Goal: Check status: Check status

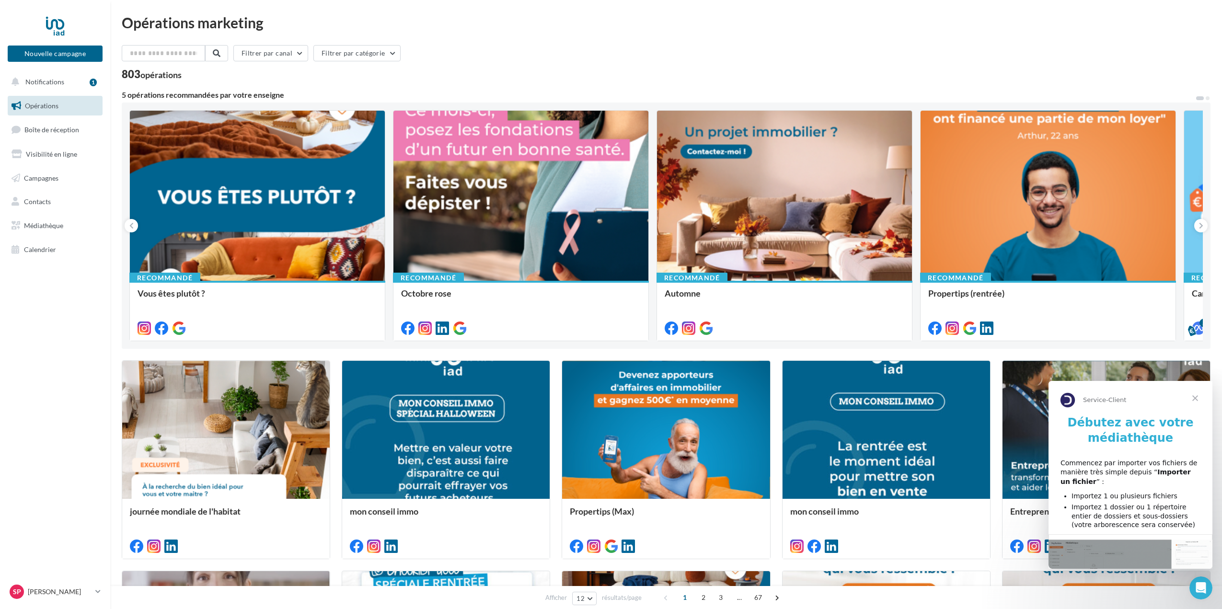
click at [1196, 397] on span "Fermer" at bounding box center [1195, 398] width 35 height 35
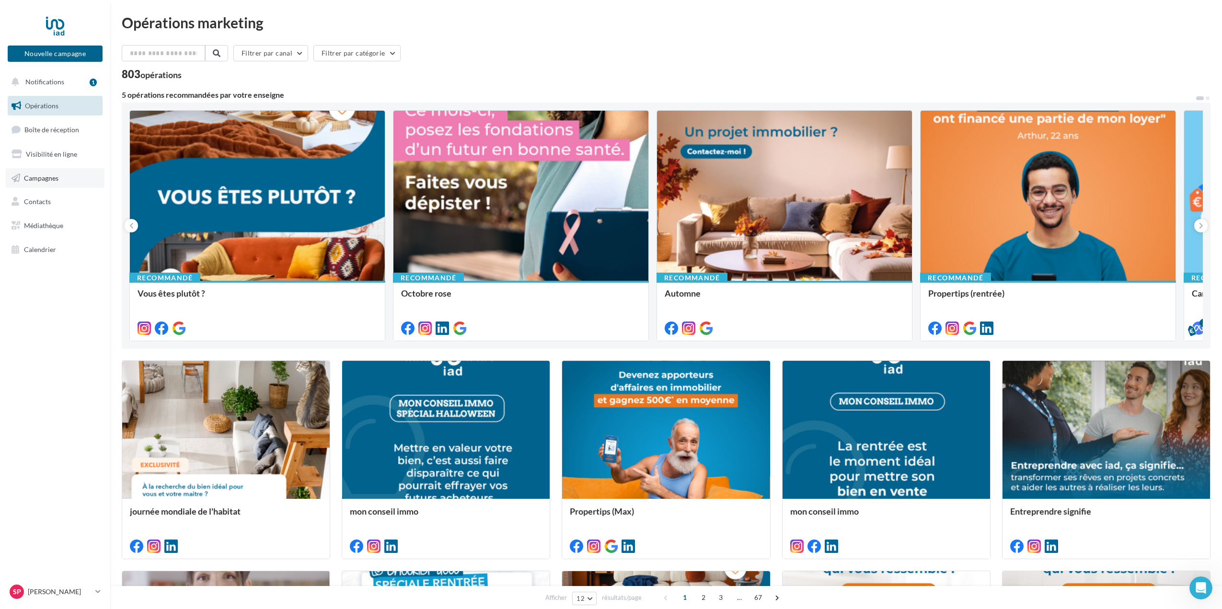
click at [42, 178] on span "Campagnes" at bounding box center [41, 178] width 35 height 8
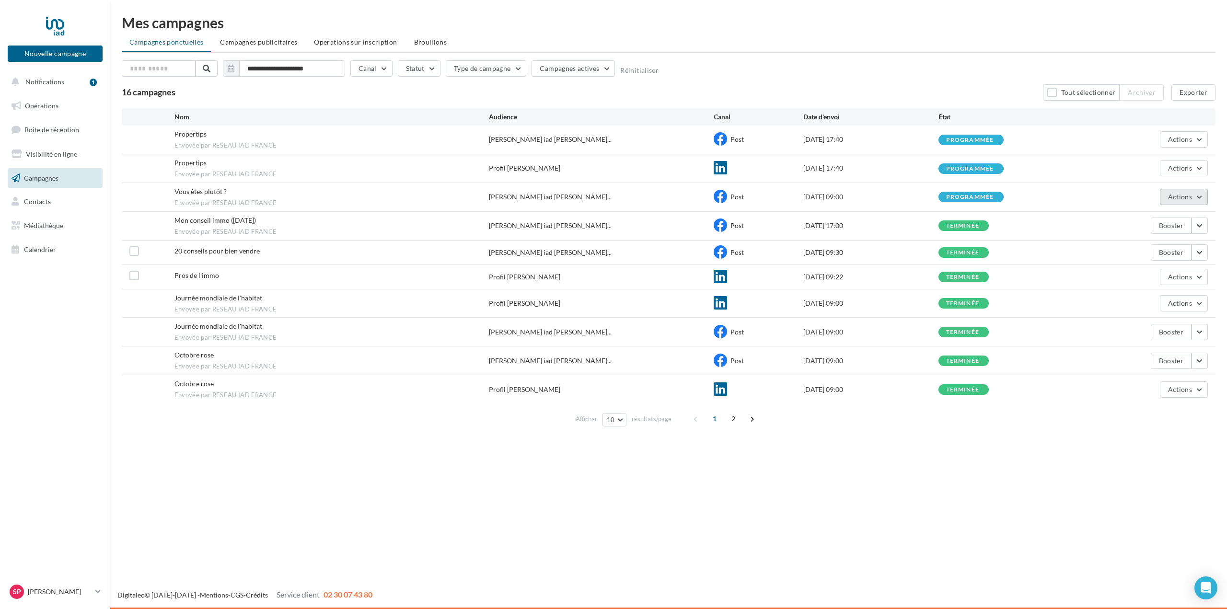
click at [1184, 195] on span "Actions" at bounding box center [1180, 197] width 24 height 8
drag, startPoint x: 981, startPoint y: 471, endPoint x: 993, endPoint y: 442, distance: 31.2
click at [982, 470] on div "Nouvelle campagne Nouvelle campagne Notifications 1 Opérations Boîte de récepti…" at bounding box center [613, 304] width 1227 height 609
click at [1202, 274] on button "Actions" at bounding box center [1184, 277] width 48 height 16
click at [1150, 297] on button "Voir les résultats" at bounding box center [1160, 299] width 96 height 25
